Goal: Information Seeking & Learning: Learn about a topic

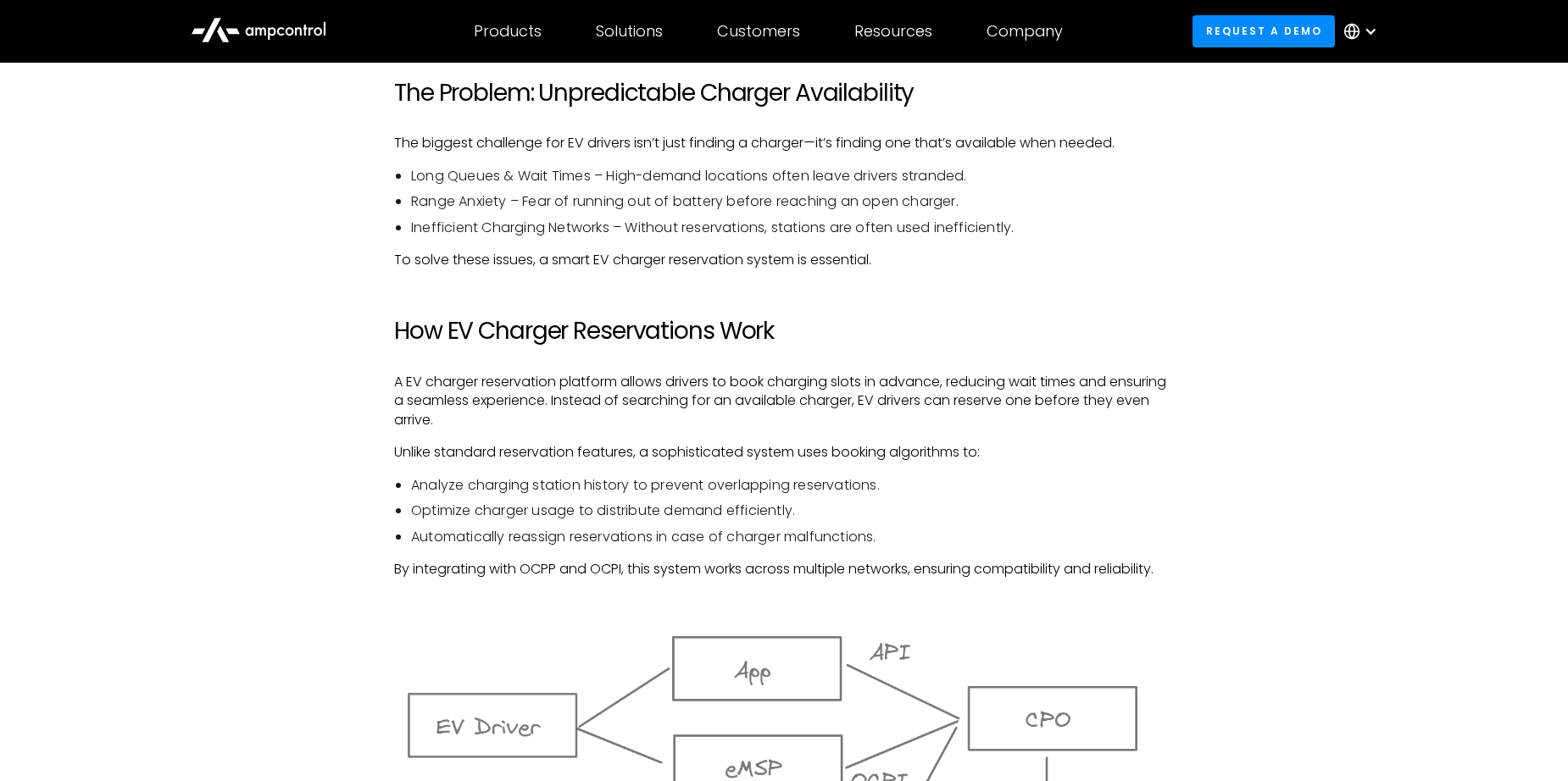
scroll to position [1152, 0]
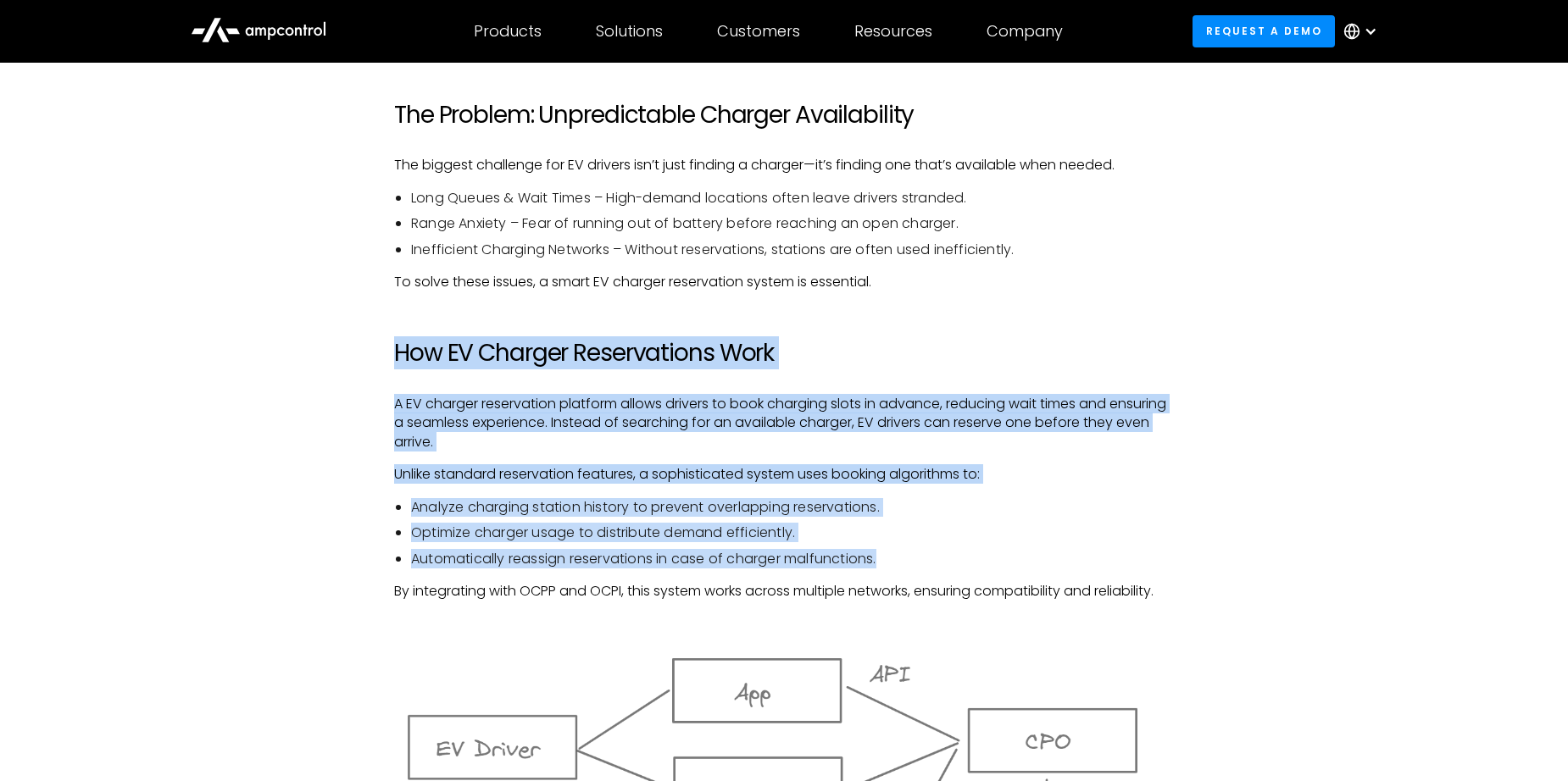
drag, startPoint x: 396, startPoint y: 347, endPoint x: 1157, endPoint y: 572, distance: 793.6
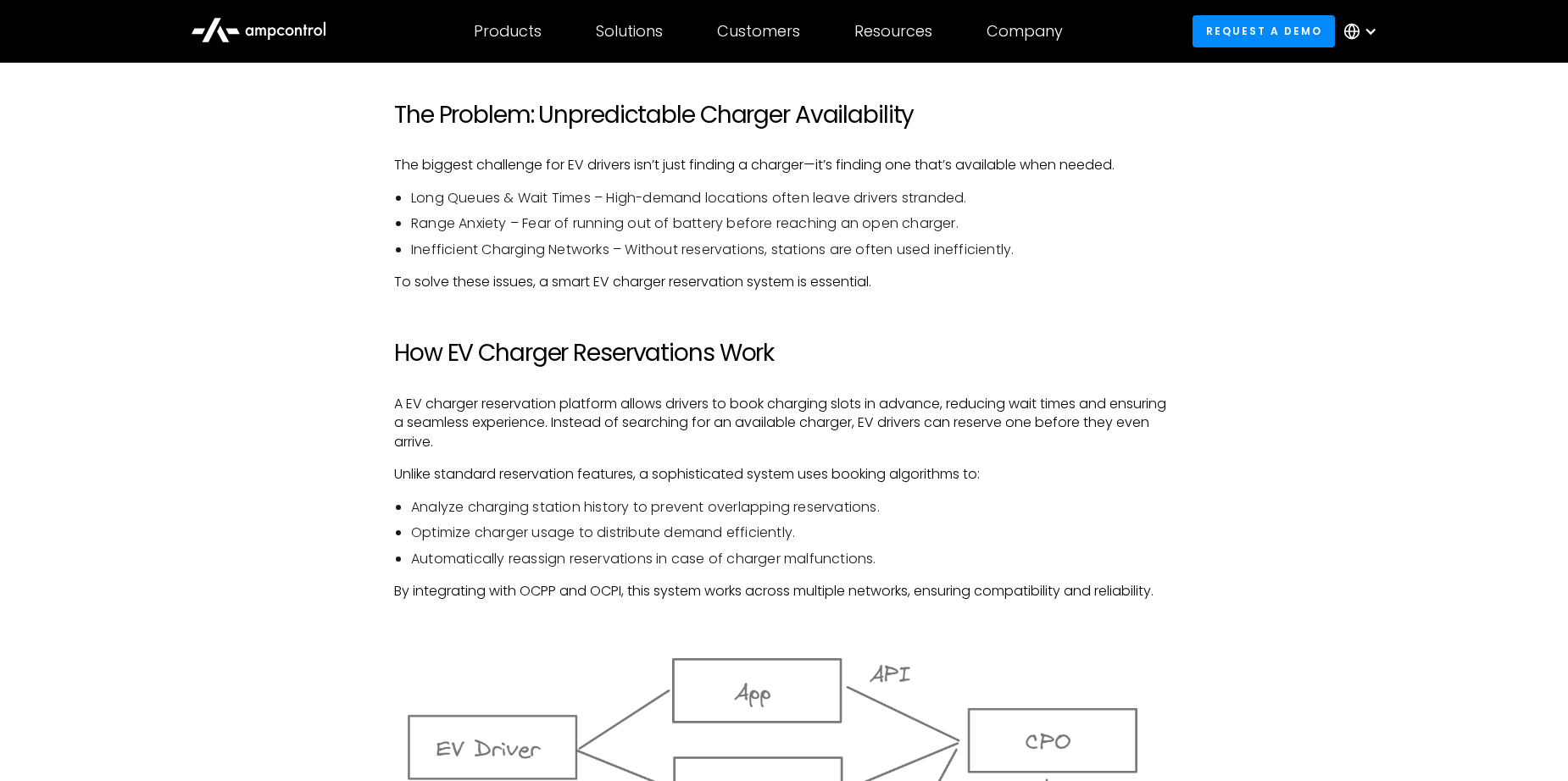
drag, startPoint x: 1157, startPoint y: 572, endPoint x: 1180, endPoint y: 584, distance: 25.9
drag, startPoint x: 1182, startPoint y: 586, endPoint x: 1169, endPoint y: 596, distance: 16.4
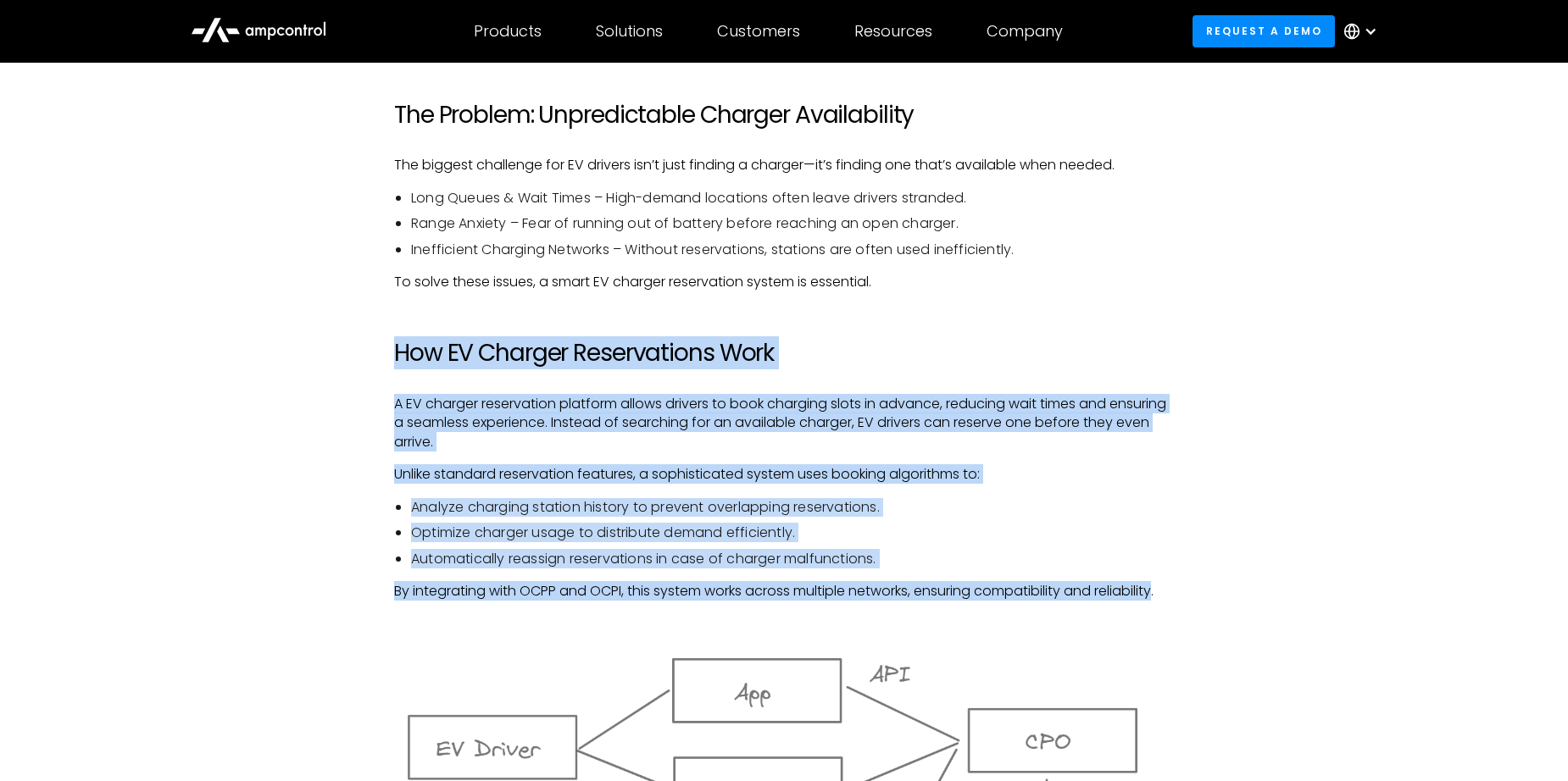
drag, startPoint x: 396, startPoint y: 350, endPoint x: 1165, endPoint y: 594, distance: 806.8
copy div "How EV Charger Reservations Work A EV charger reservation platform allows drive…"
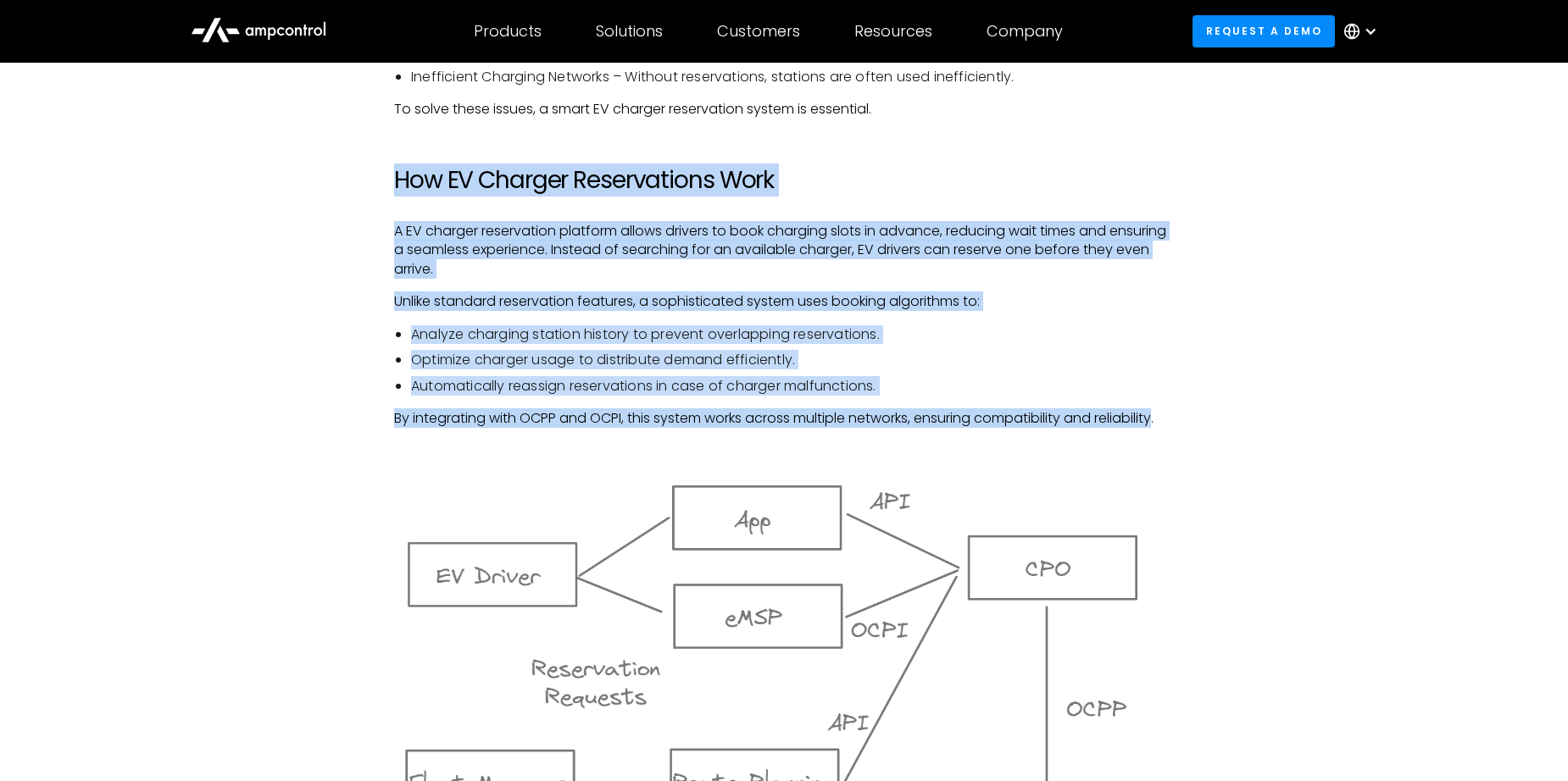
scroll to position [1322, 0]
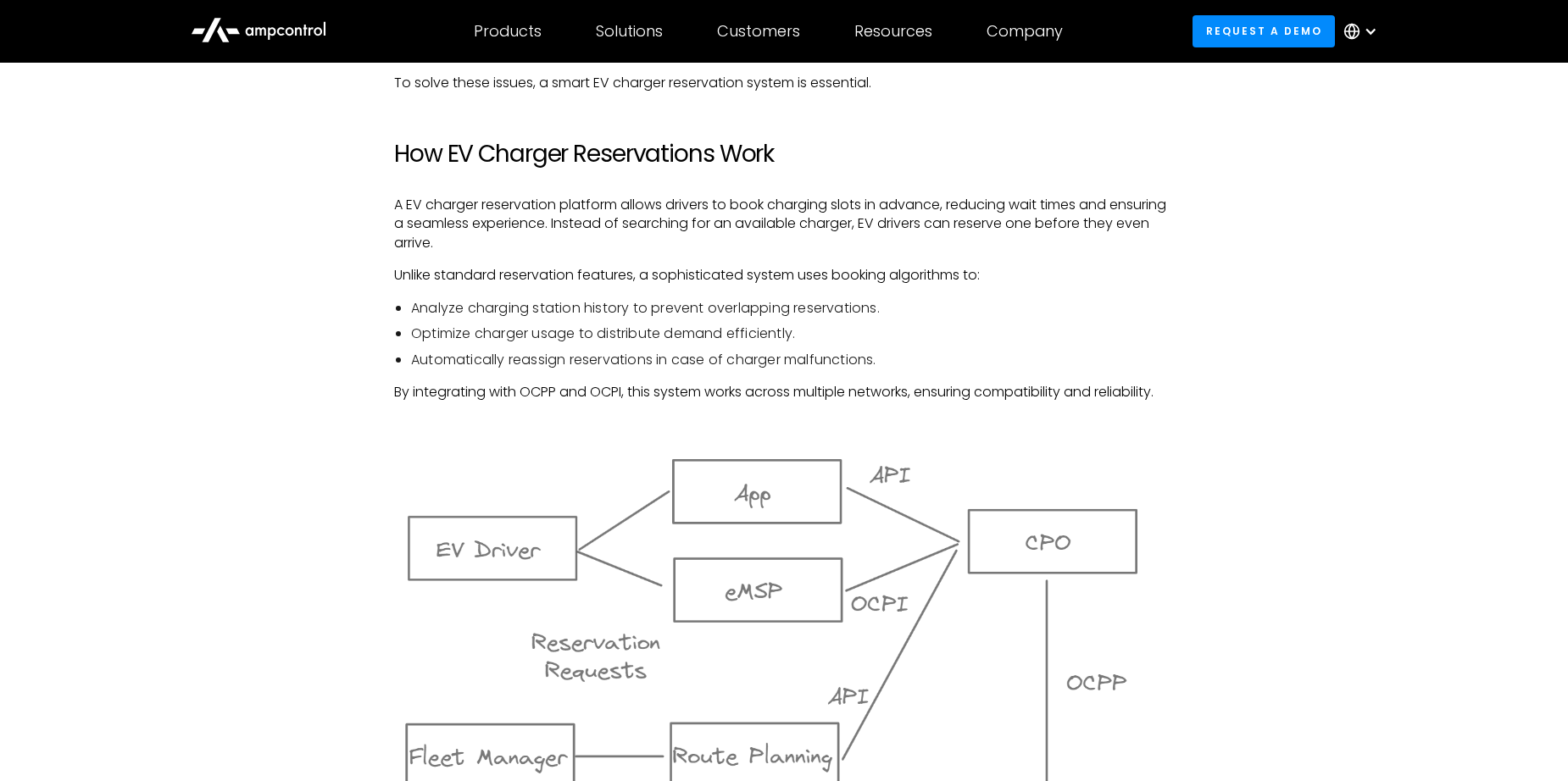
scroll to position [1068, 0]
